Goal: Navigation & Orientation: Find specific page/section

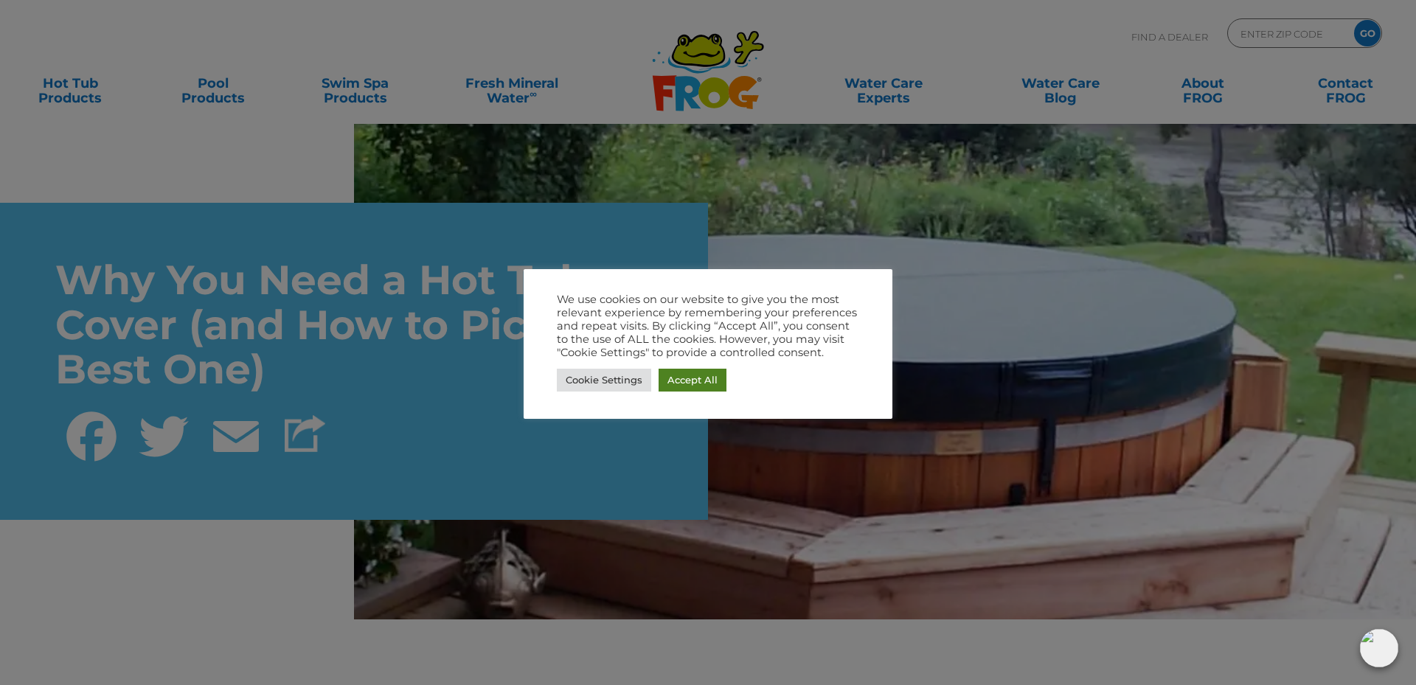
click at [688, 381] on link "Accept All" at bounding box center [693, 380] width 68 height 23
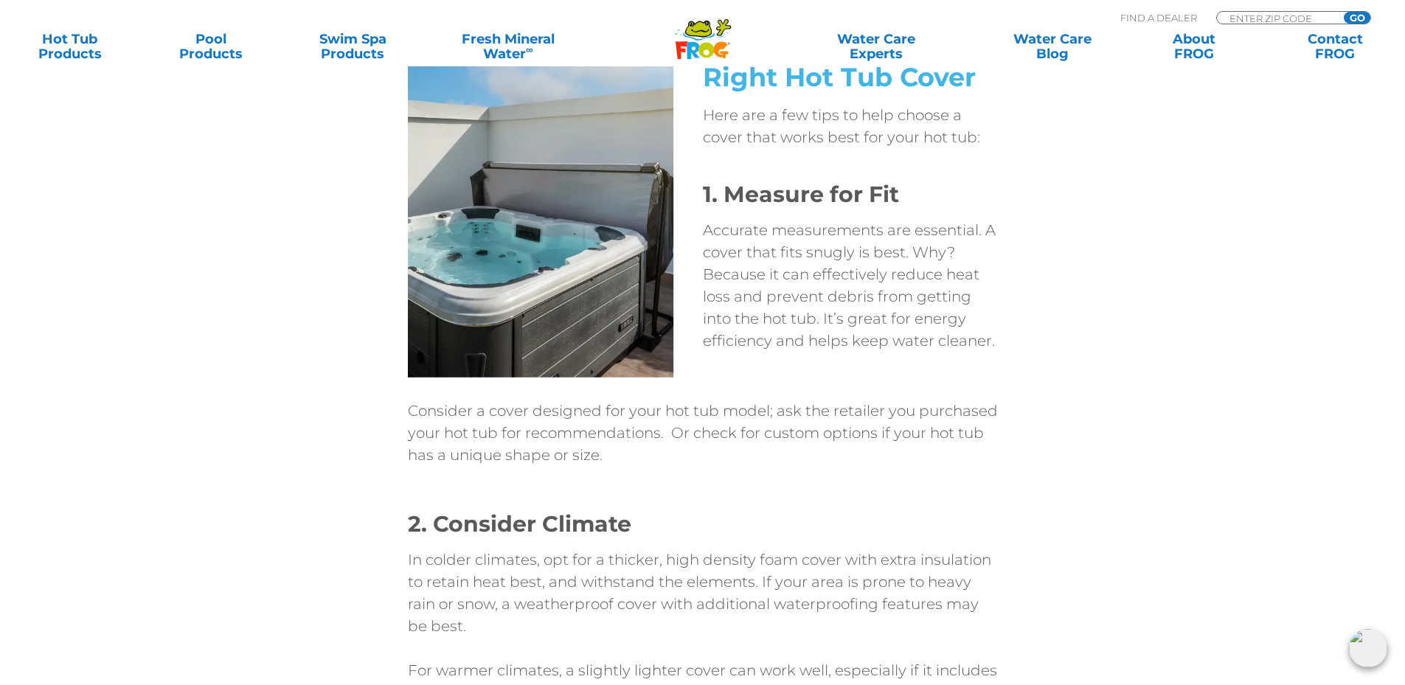
scroll to position [3761, 0]
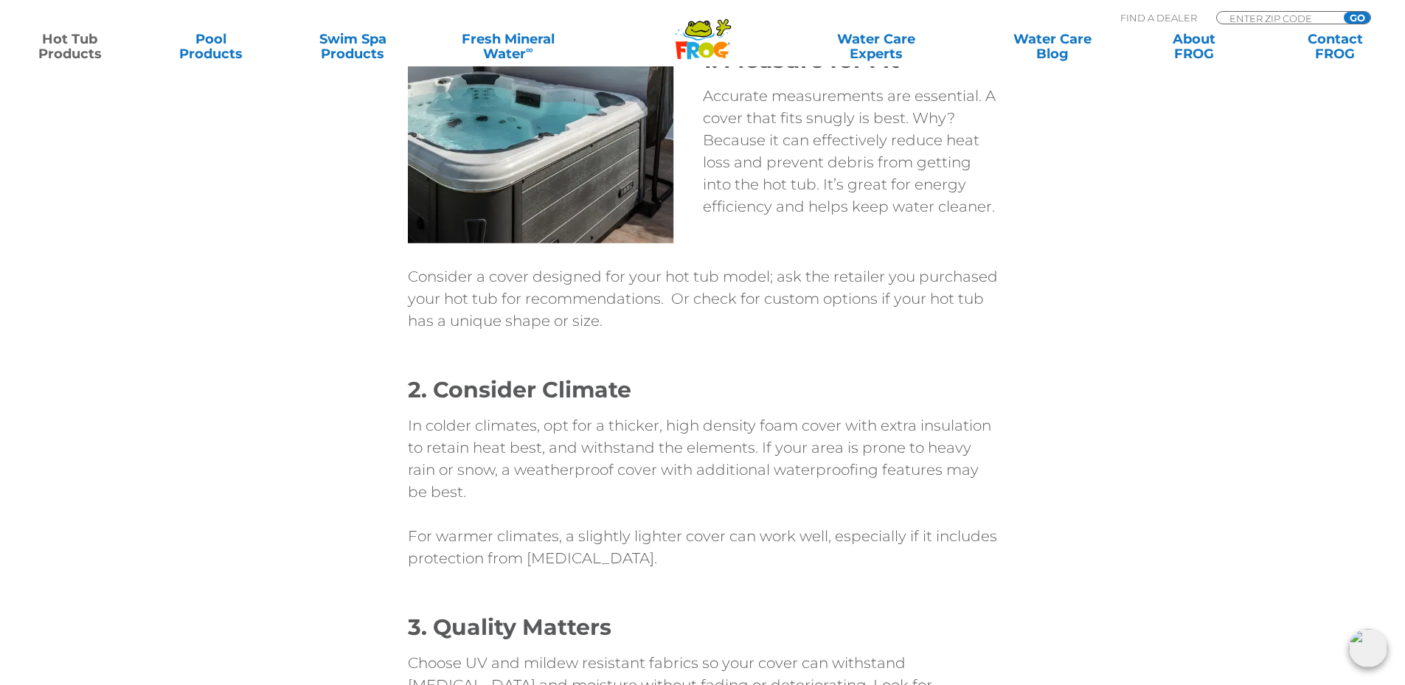
click at [79, 47] on link "Hot Tub Products" at bounding box center [70, 46] width 110 height 29
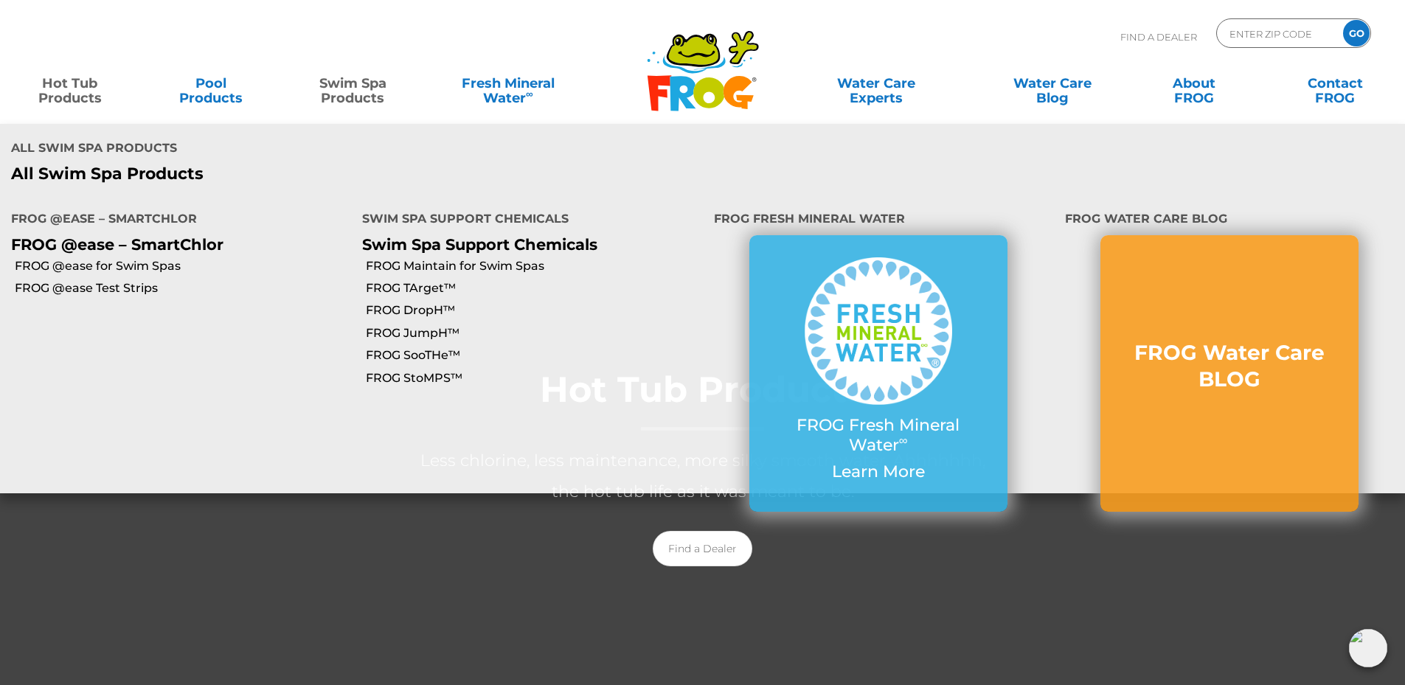
click at [333, 89] on link "Swim Spa Products" at bounding box center [353, 83] width 110 height 29
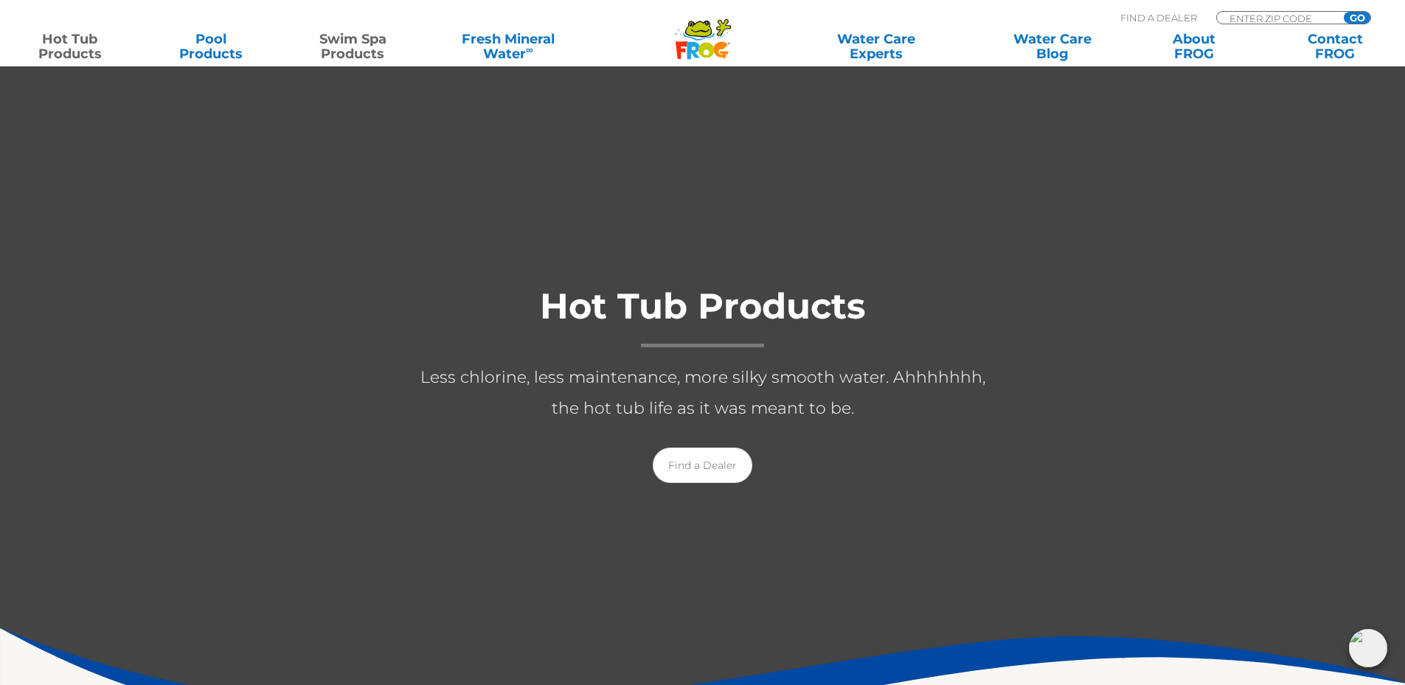
scroll to position [291, 0]
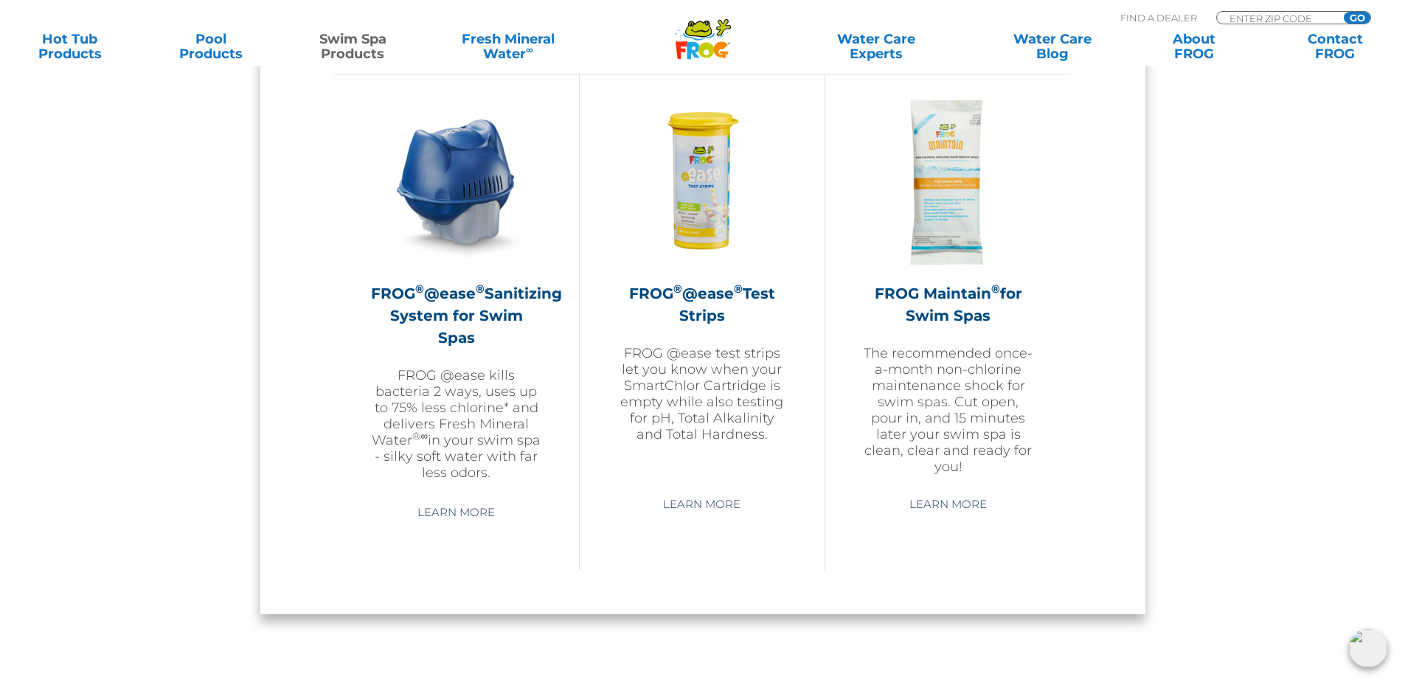
scroll to position [1012, 0]
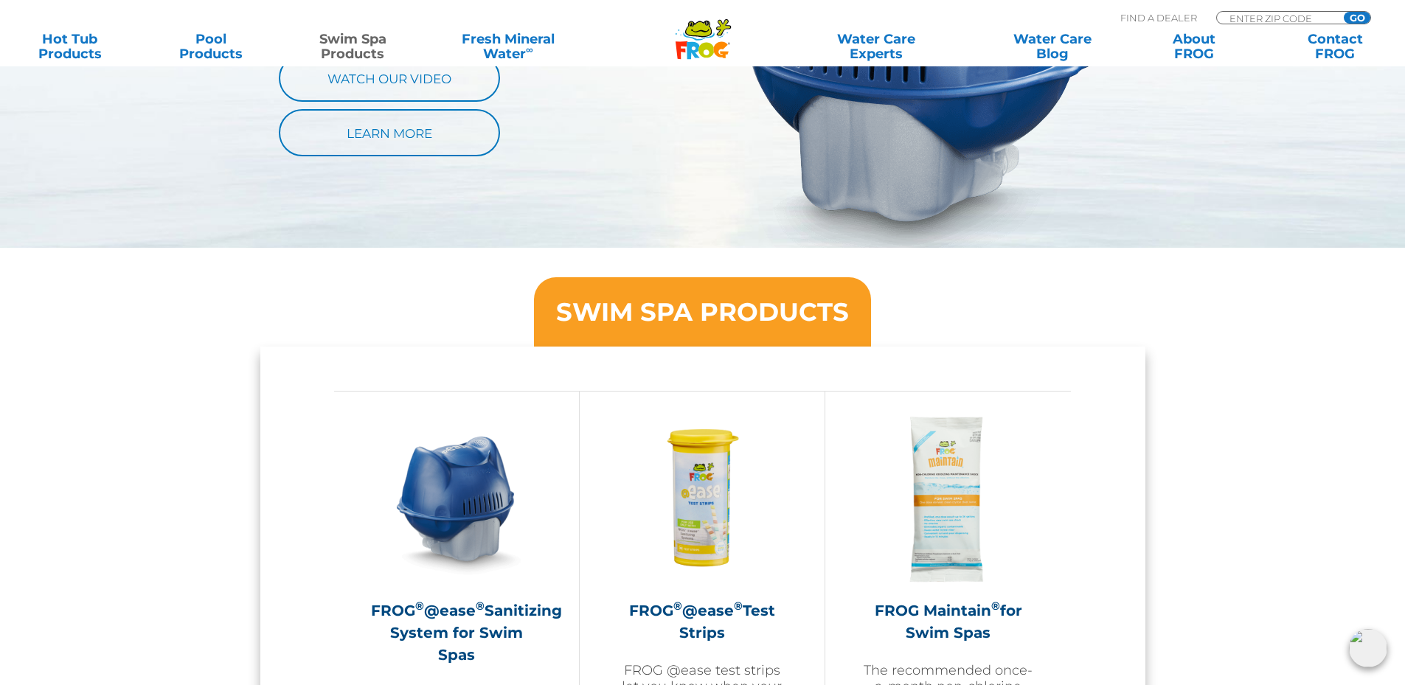
click at [712, 37] on icon ".st130{clip-path:url(#SVGID_2_);fill-rule:evenodd;clip-rule:evenodd;fill:#C3CC0…" at bounding box center [703, 38] width 57 height 41
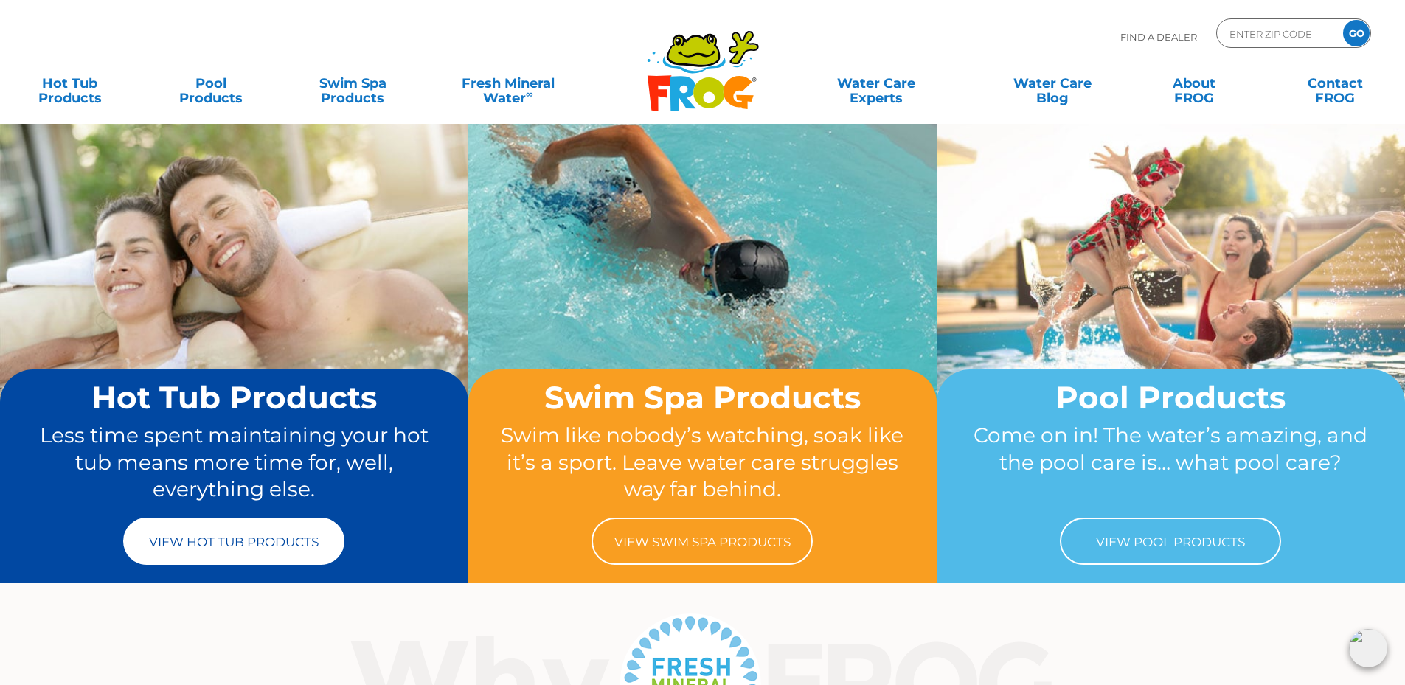
click at [221, 549] on link "View Hot Tub Products" at bounding box center [233, 541] width 221 height 47
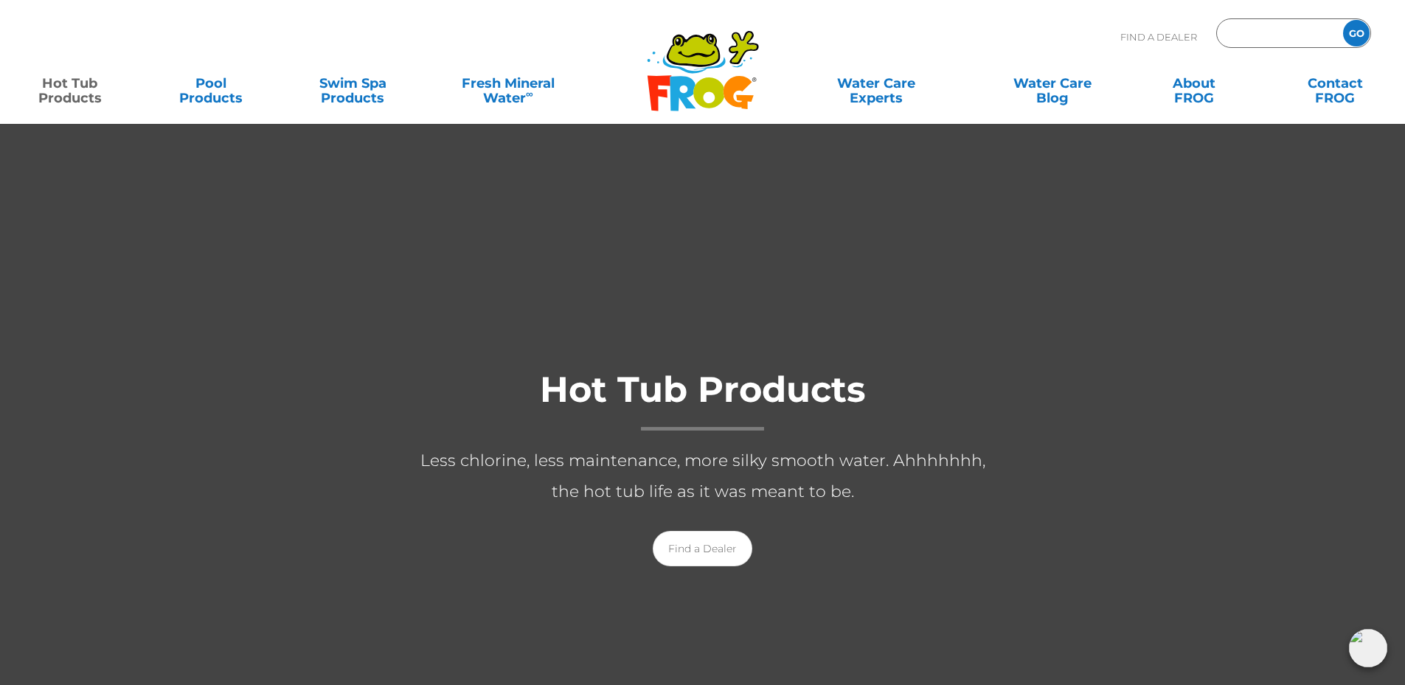
click at [1253, 35] on input "Zip Code Form" at bounding box center [1278, 33] width 100 height 21
type input "ENTER ZIP CODE"
click at [1128, 193] on div at bounding box center [702, 482] width 1405 height 718
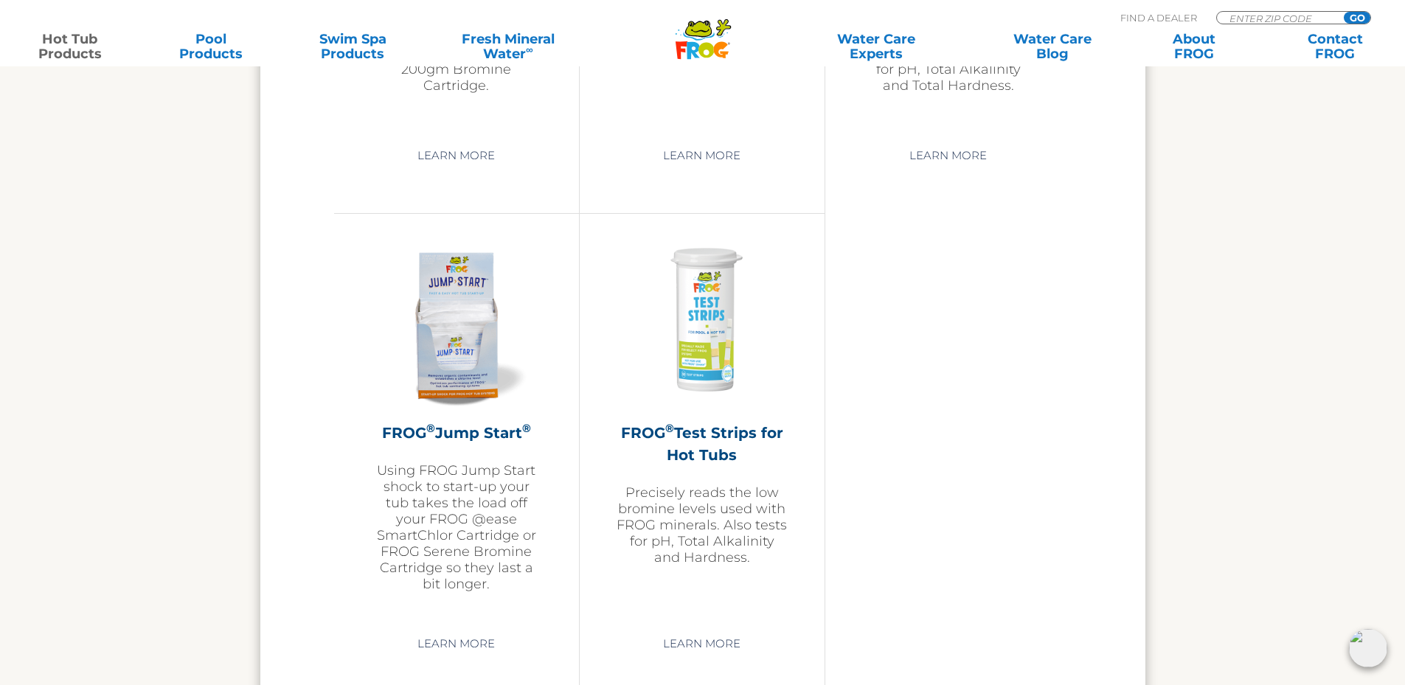
scroll to position [3909, 0]
